Goal: Information Seeking & Learning: Learn about a topic

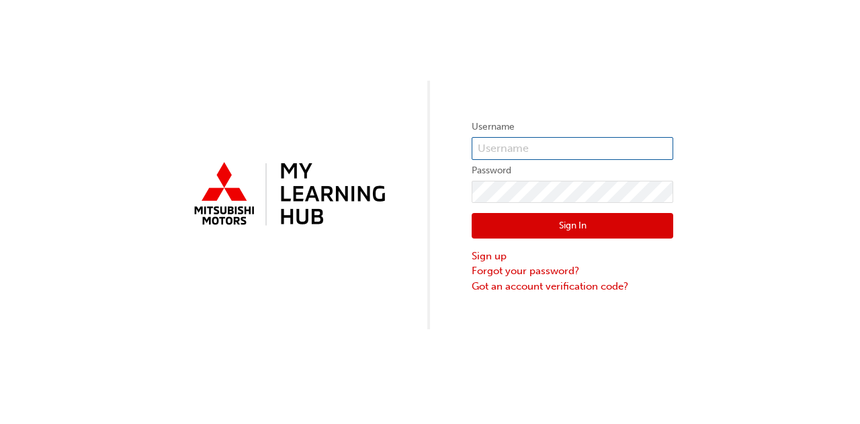
click at [488, 151] on input "text" at bounding box center [573, 148] width 202 height 23
type input "[EMAIL_ADDRESS][PERSON_NAME][DOMAIN_NAME]"
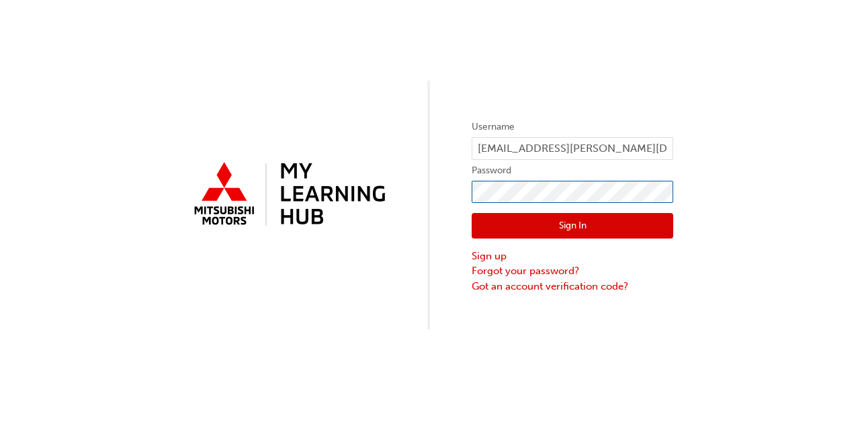
click button "Sign In" at bounding box center [573, 226] width 202 height 26
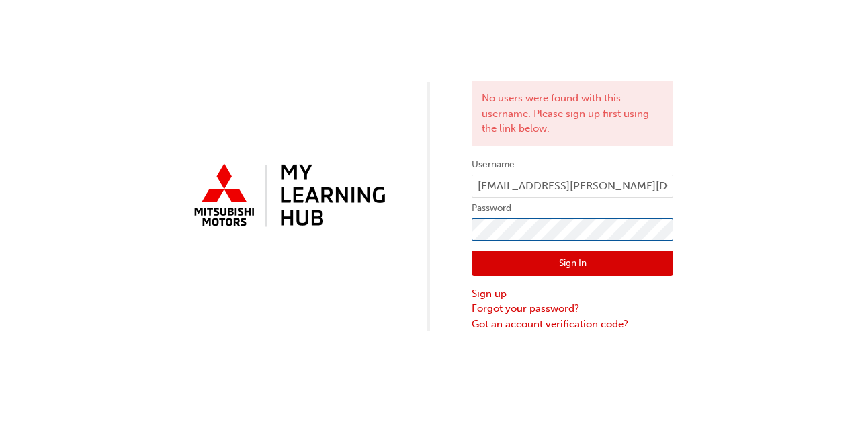
click button "Sign In" at bounding box center [573, 264] width 202 height 26
click at [509, 304] on link "Forgot your password?" at bounding box center [573, 308] width 202 height 15
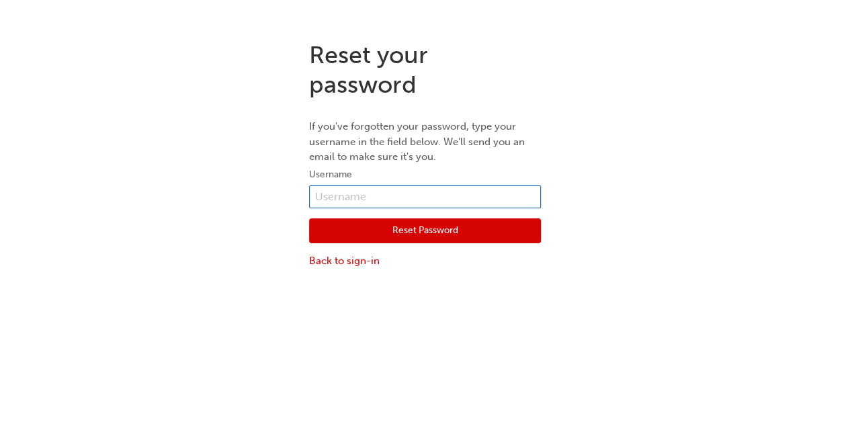
click at [398, 202] on input "text" at bounding box center [425, 196] width 232 height 23
type input "[EMAIL_ADDRESS][PERSON_NAME][DOMAIN_NAME]"
click at [414, 226] on button "Reset Password" at bounding box center [425, 231] width 232 height 26
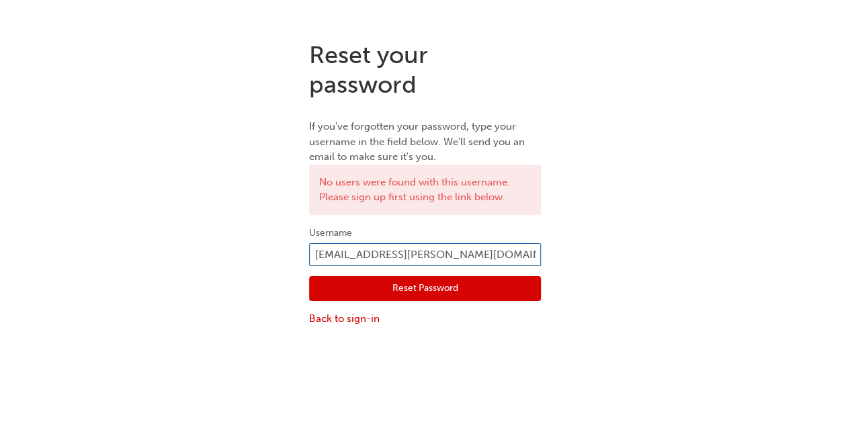
click at [525, 244] on input "nmaxwell-tidd@australianmotorsmitsubishi.com.au" at bounding box center [425, 254] width 232 height 23
type input "nmaxwell-tidd@australianmotors.com.au"
click at [535, 280] on button "Reset Password" at bounding box center [425, 289] width 232 height 26
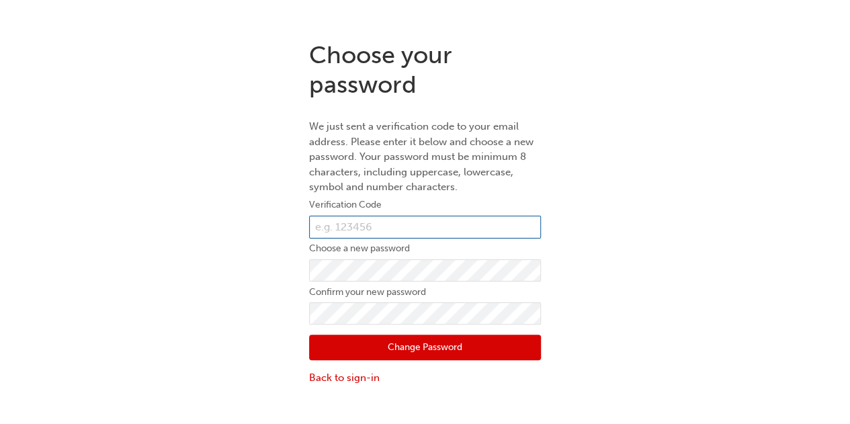
click at [375, 221] on input "text" at bounding box center [425, 227] width 232 height 23
click at [694, 252] on div "Choose your password We just sent a verification code to your email address. Pl…" at bounding box center [425, 212] width 850 height 365
click at [345, 229] on input "text" at bounding box center [425, 227] width 232 height 23
paste input "790766"
type input "790766"
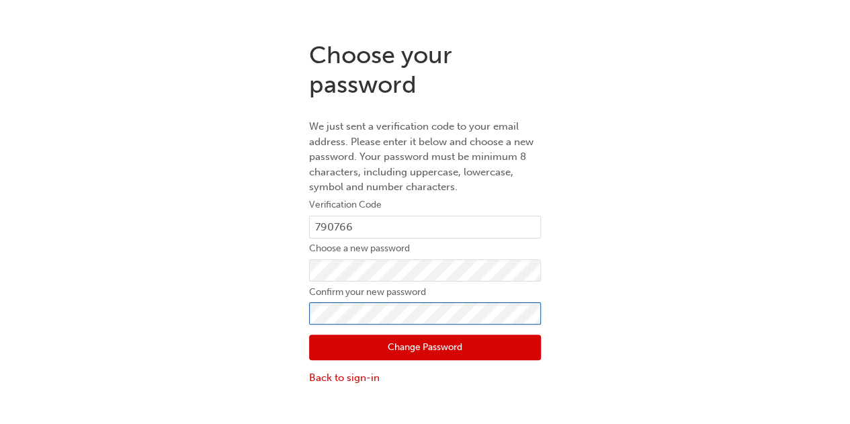
click button "Change Password" at bounding box center [425, 348] width 232 height 26
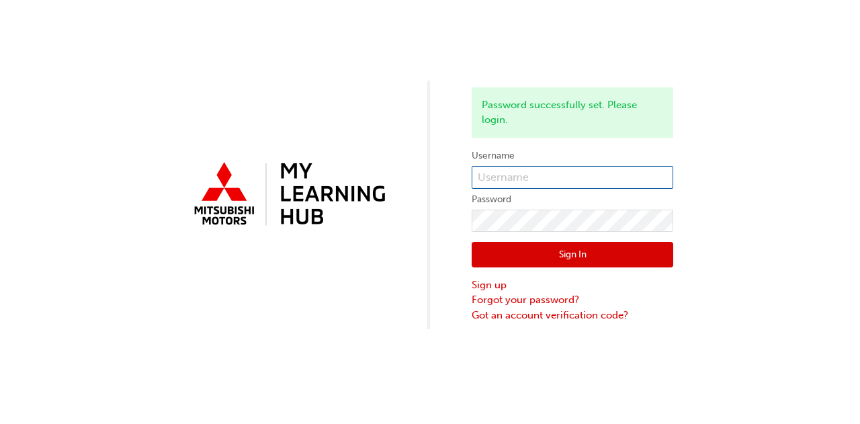
click at [528, 176] on input "text" at bounding box center [573, 177] width 202 height 23
type input "nmaxwell-tidd@australianmotors.com.au"
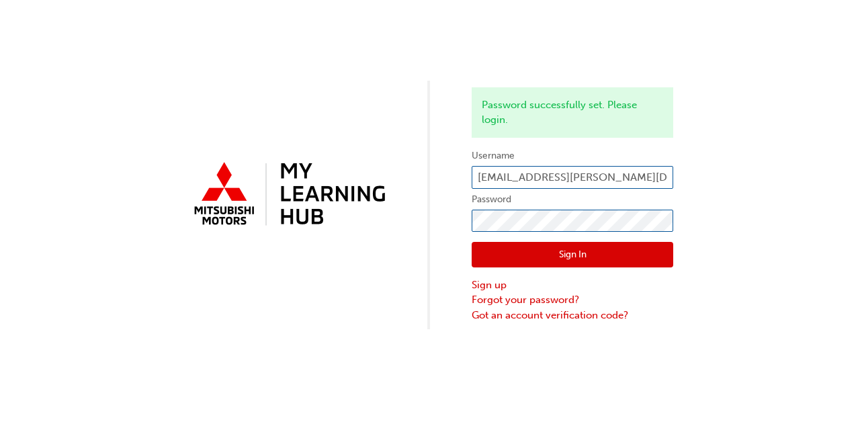
click button "Sign In" at bounding box center [573, 255] width 202 height 26
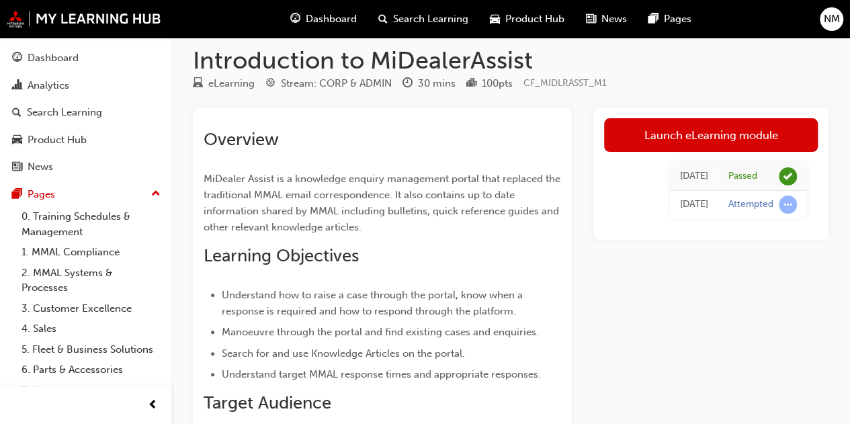
scroll to position [14, 0]
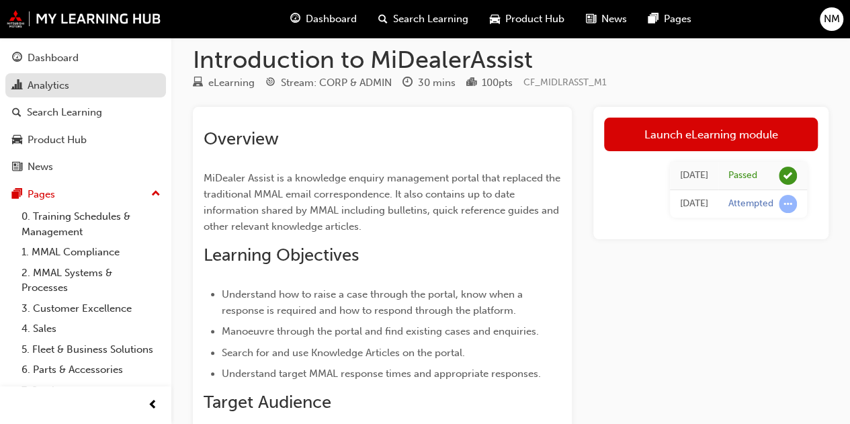
click at [73, 77] on div "Analytics" at bounding box center [85, 85] width 147 height 17
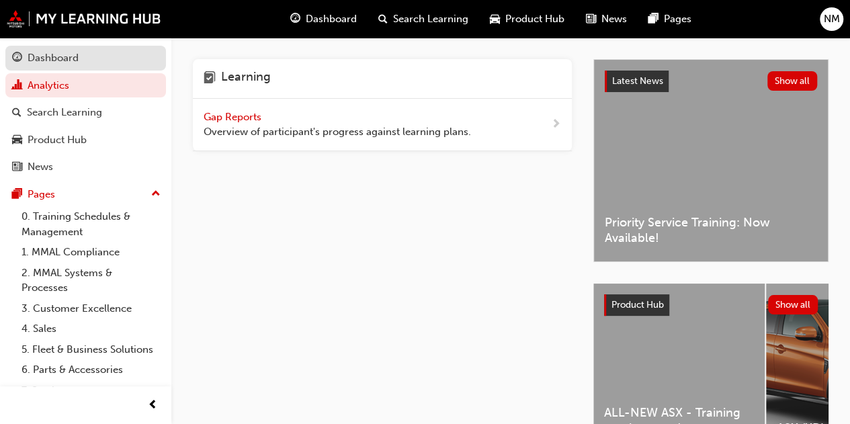
click at [62, 61] on div "Dashboard" at bounding box center [53, 57] width 51 height 15
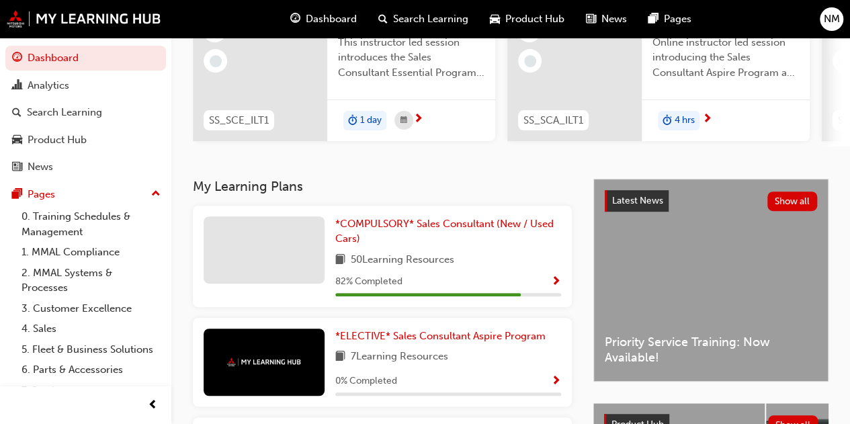
scroll to position [378, 0]
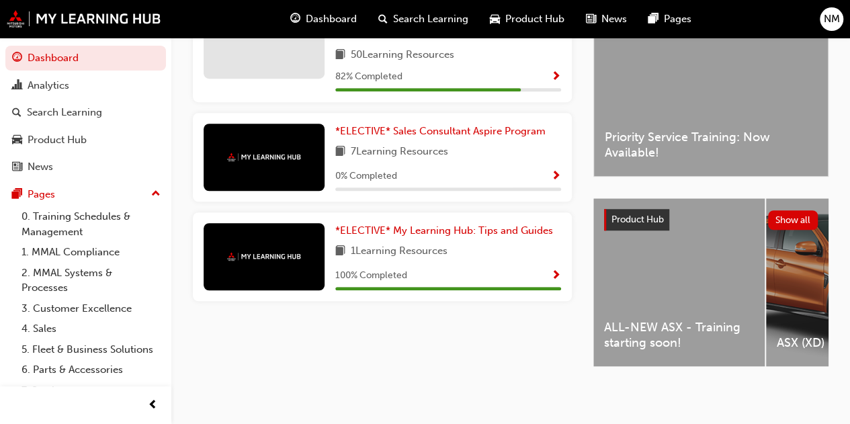
click at [672, 273] on div "ALL-NEW ASX - Training starting soon!" at bounding box center [678, 282] width 171 height 168
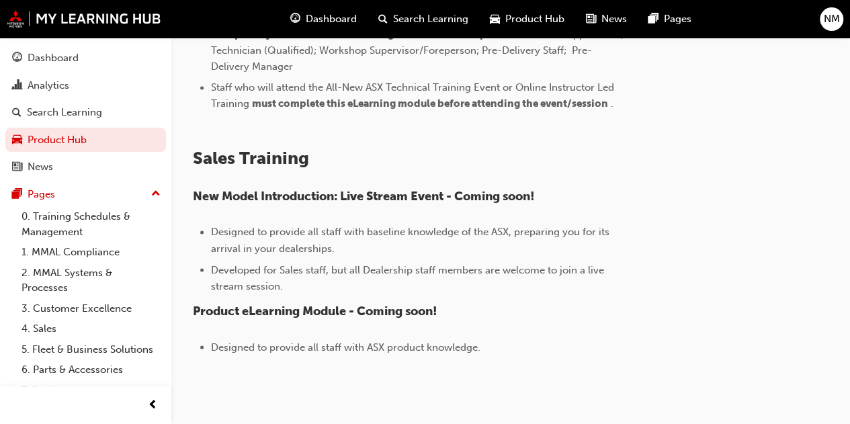
scroll to position [1035, 0]
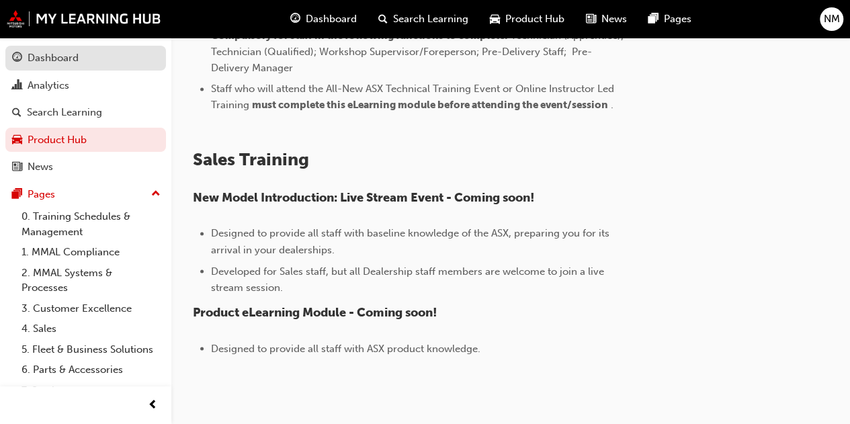
click at [48, 62] on div "Dashboard" at bounding box center [53, 57] width 51 height 15
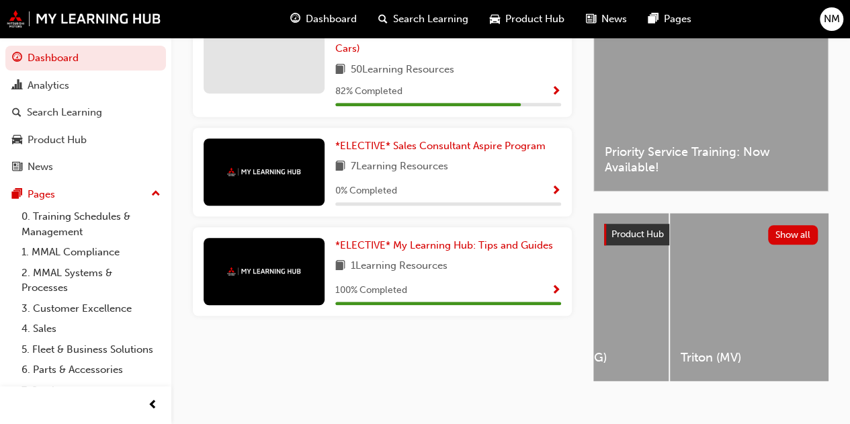
scroll to position [0, 1145]
click at [758, 298] on div "Triton (MV)" at bounding box center [742, 297] width 171 height 168
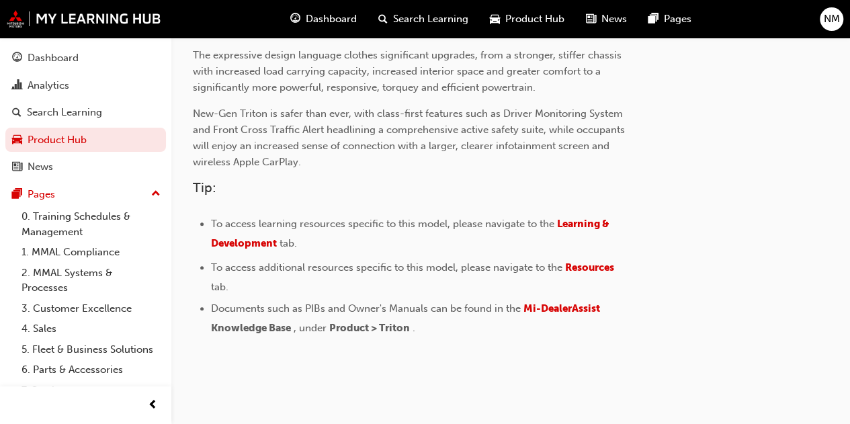
scroll to position [508, 0]
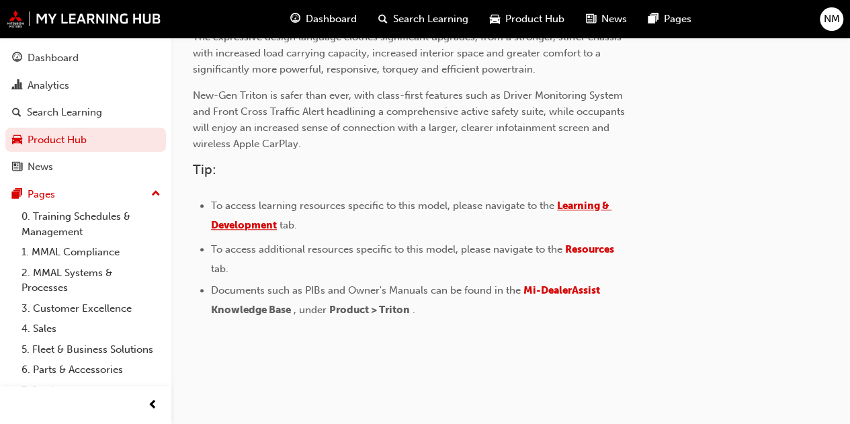
click at [594, 208] on span "Learning & Development" at bounding box center [411, 216] width 400 height 32
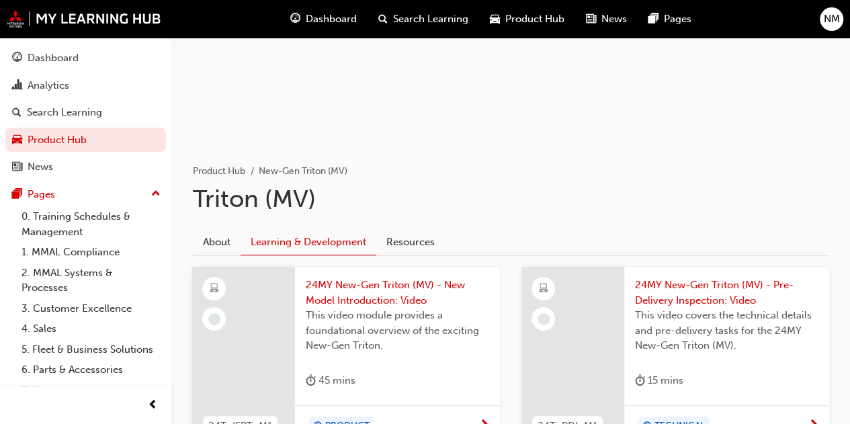
scroll to position [116, 0]
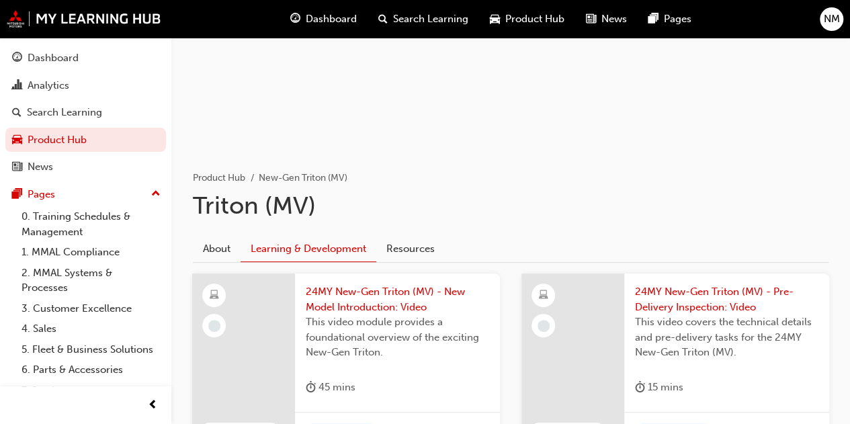
click at [343, 300] on span "24MY New-Gen Triton (MV) - New Model Introduction: Video" at bounding box center [397, 299] width 183 height 30
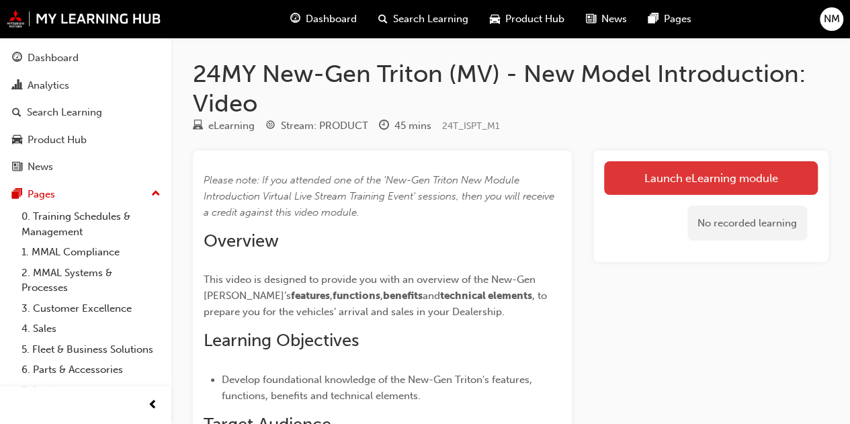
click at [680, 183] on link "Launch eLearning module" at bounding box center [711, 178] width 214 height 34
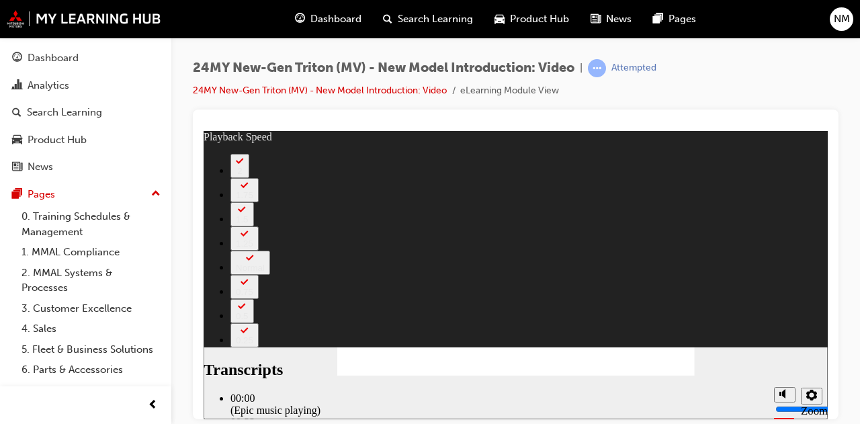
type input "82"
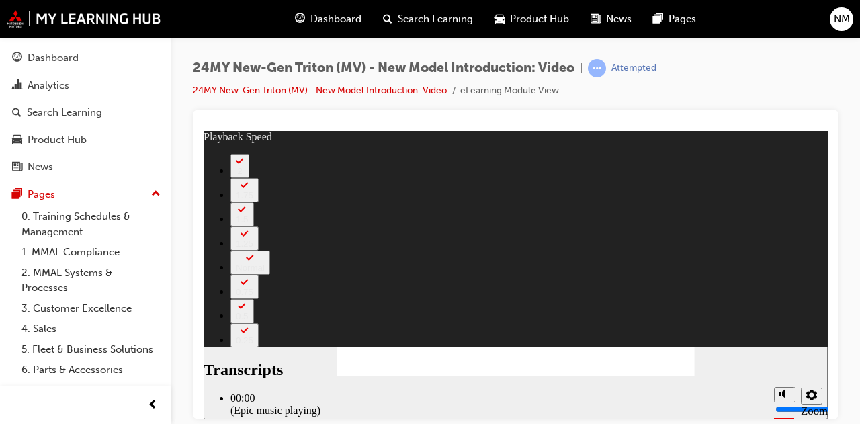
type input "414"
